Goal: Find specific page/section: Find specific page/section

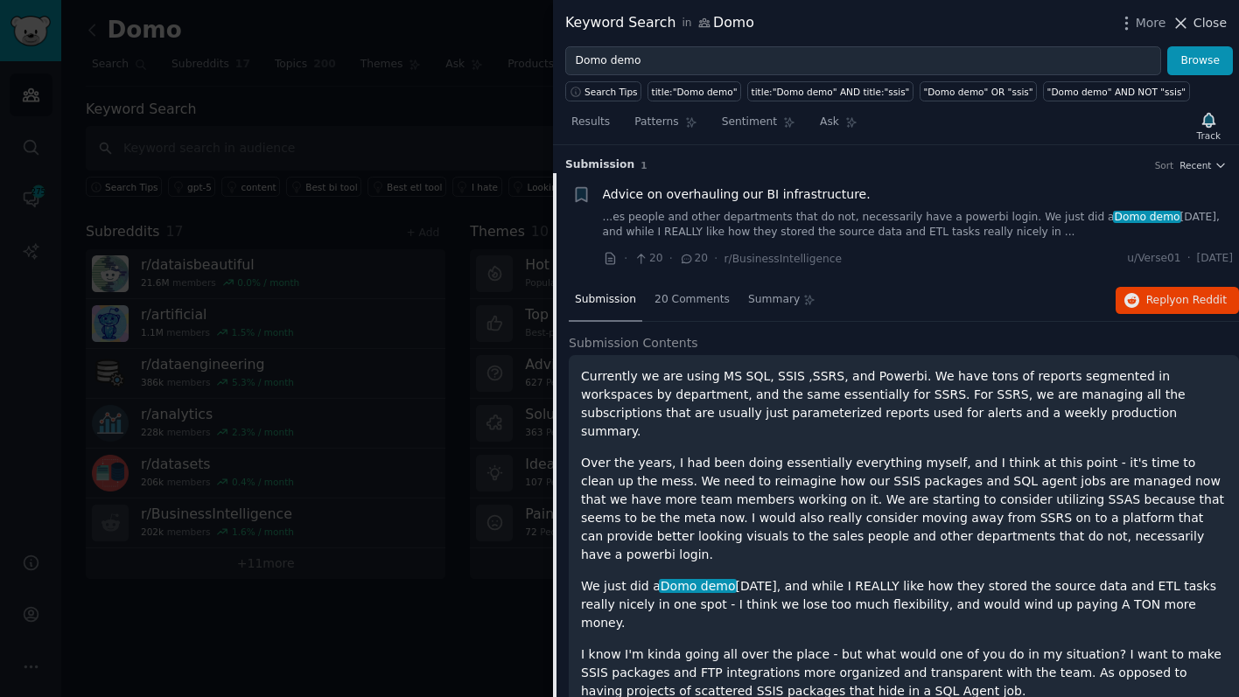
click at [1195, 20] on span "Close" at bounding box center [1210, 23] width 33 height 18
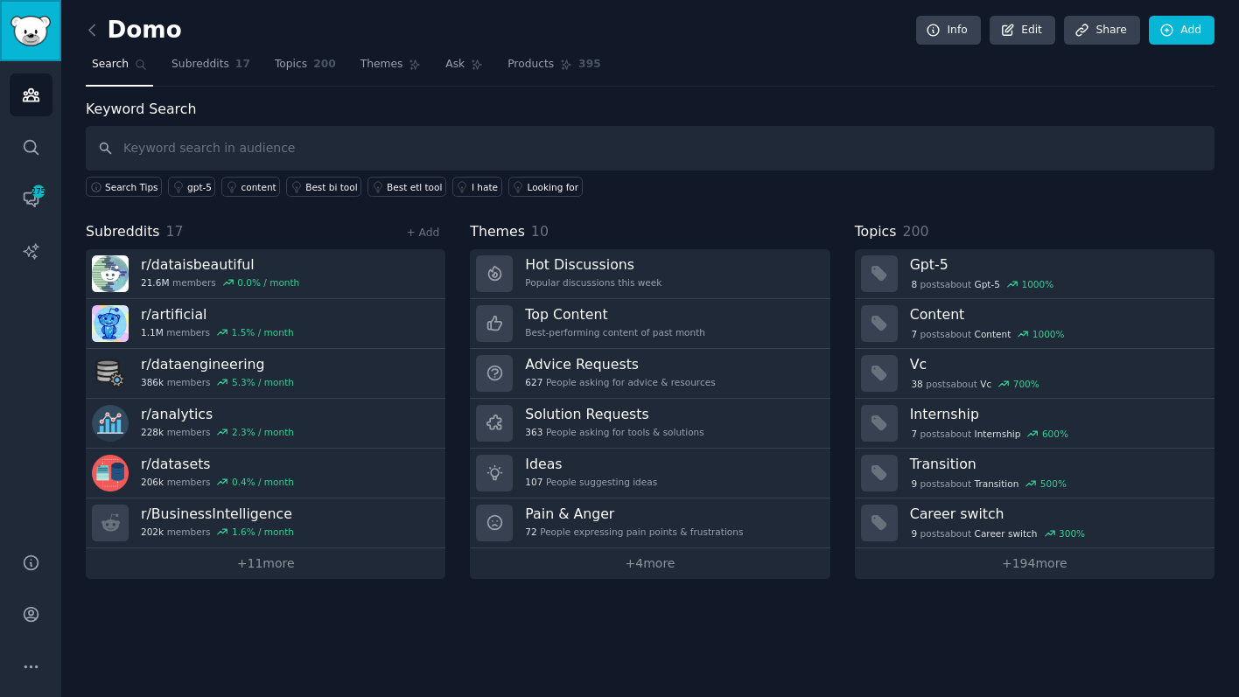
click at [36, 42] on img "Sidebar" at bounding box center [31, 31] width 40 height 31
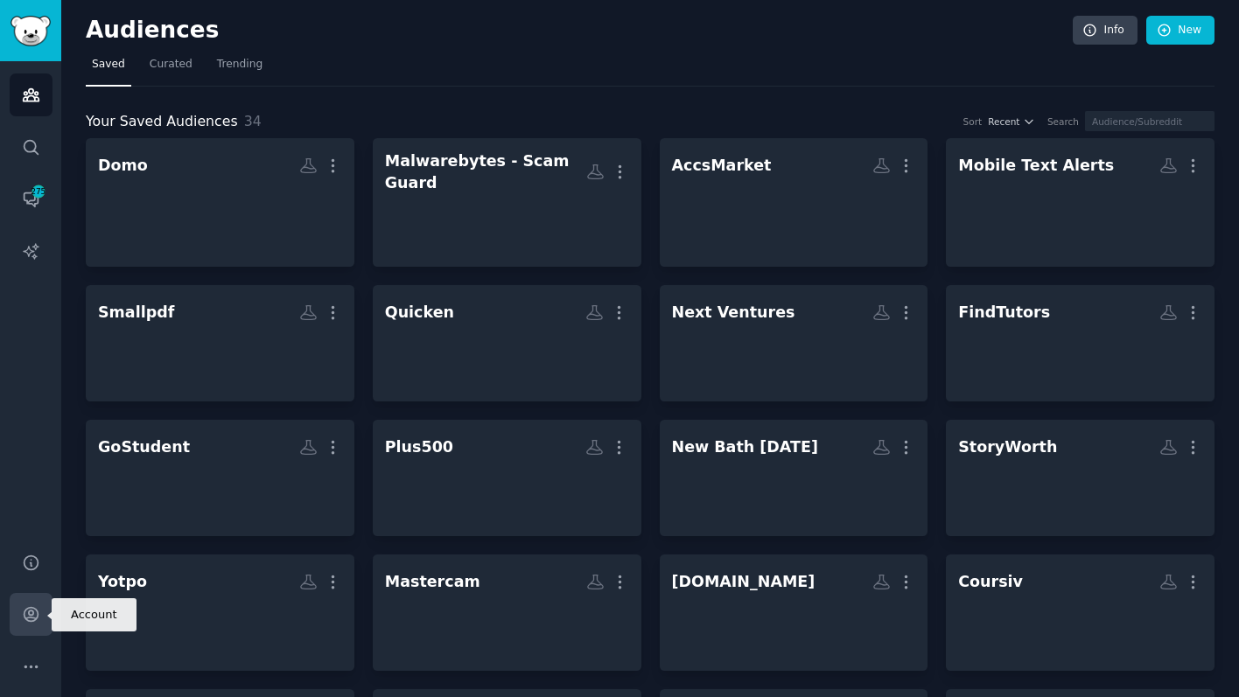
click at [32, 611] on icon "Sidebar" at bounding box center [31, 615] width 14 height 14
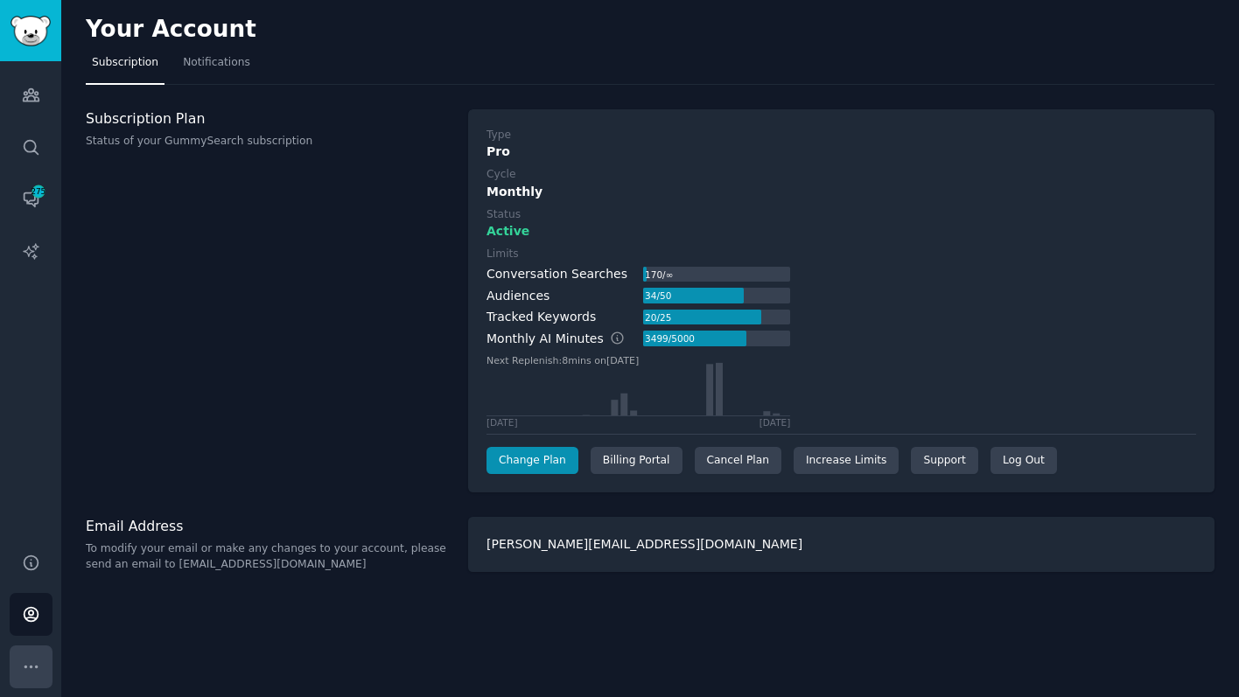
click at [24, 664] on icon "Sidebar" at bounding box center [31, 667] width 18 height 18
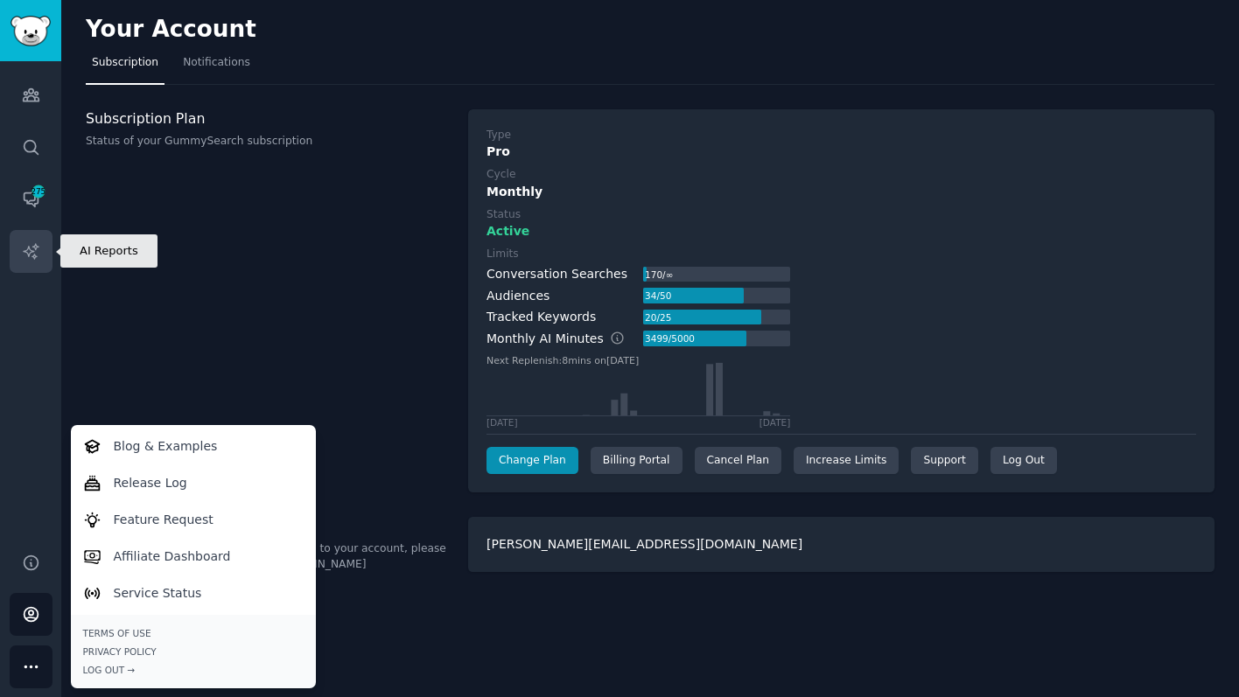
click at [32, 262] on link "AI Reports" at bounding box center [31, 251] width 43 height 43
